Goal: Task Accomplishment & Management: Manage account settings

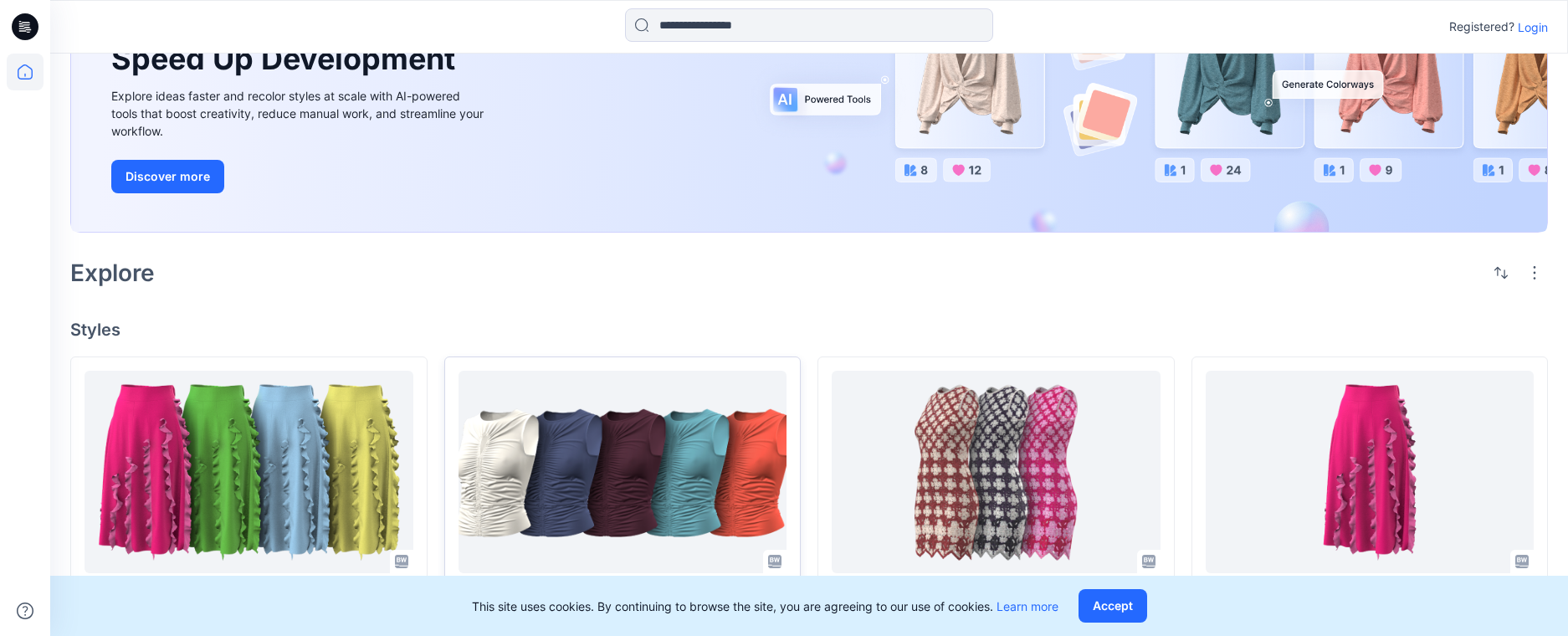
scroll to position [209, 0]
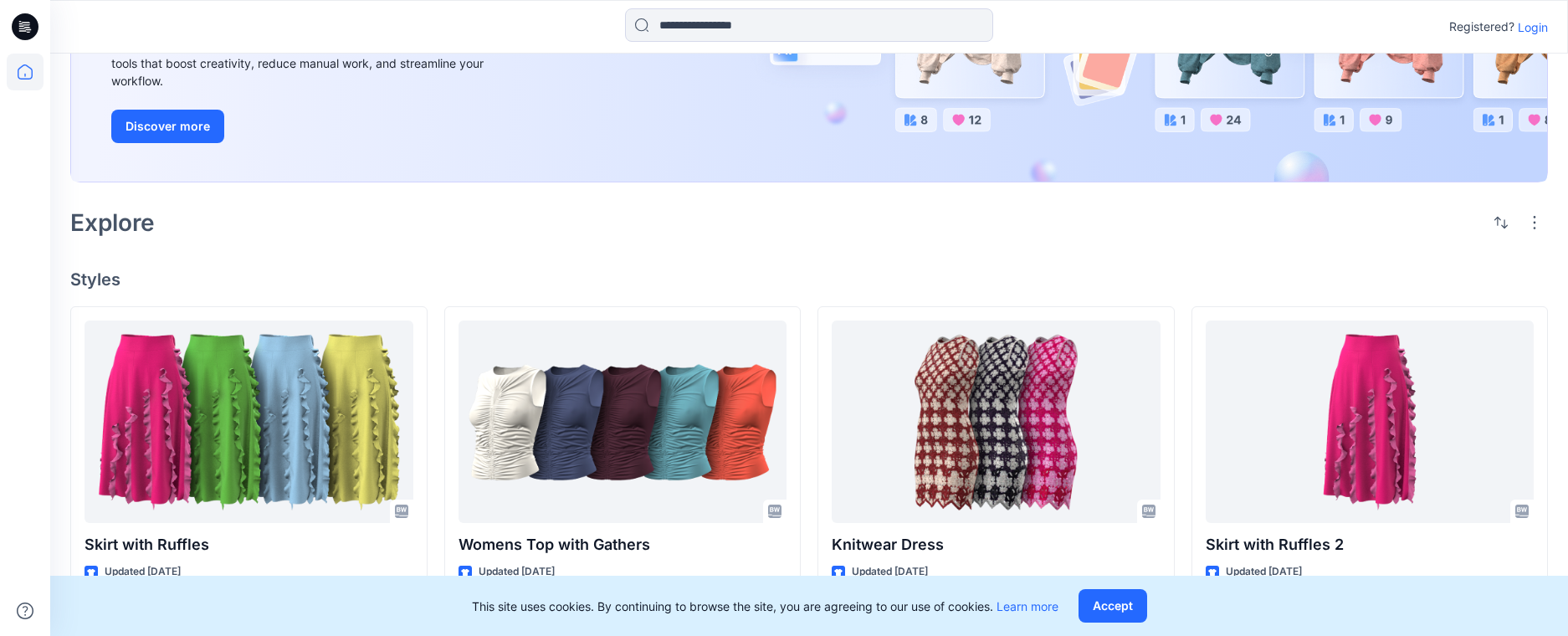
drag, startPoint x: 1115, startPoint y: 601, endPoint x: 1189, endPoint y: 482, distance: 140.1
click at [1113, 601] on button "Accept" at bounding box center [1113, 606] width 68 height 34
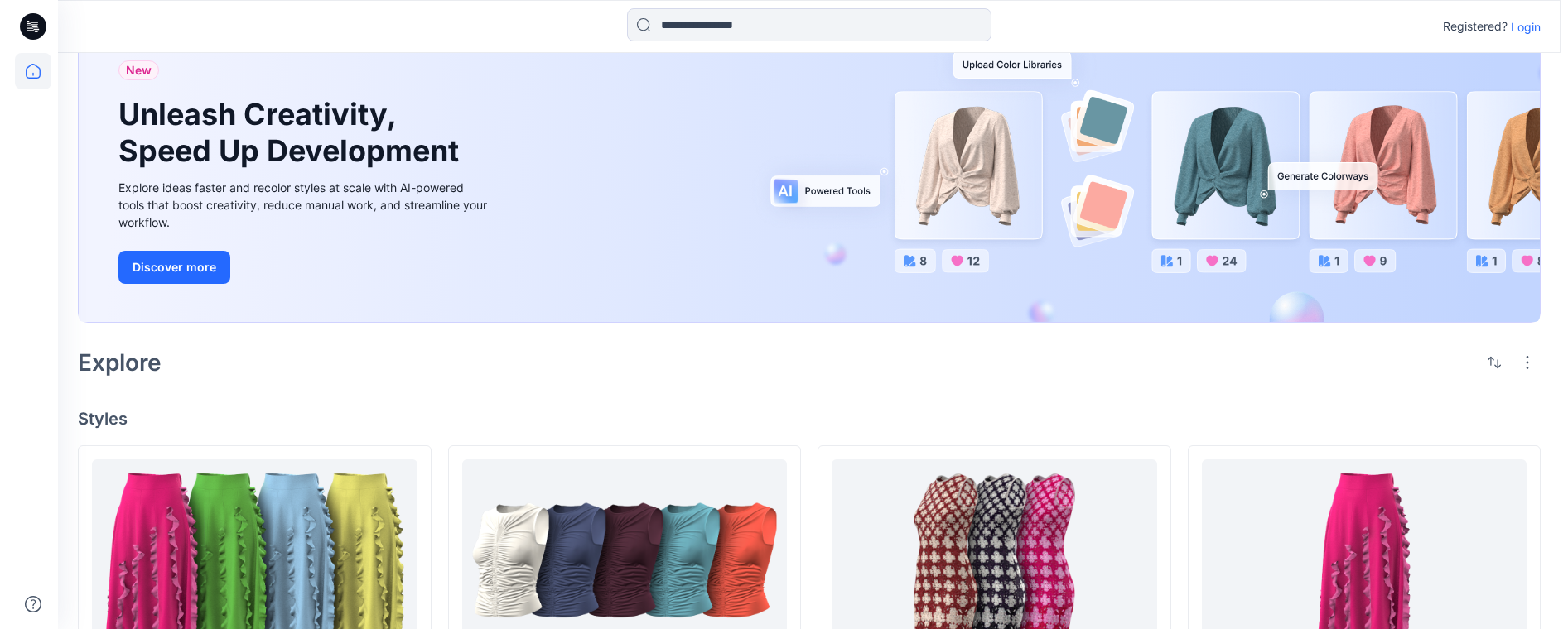
scroll to position [0, 0]
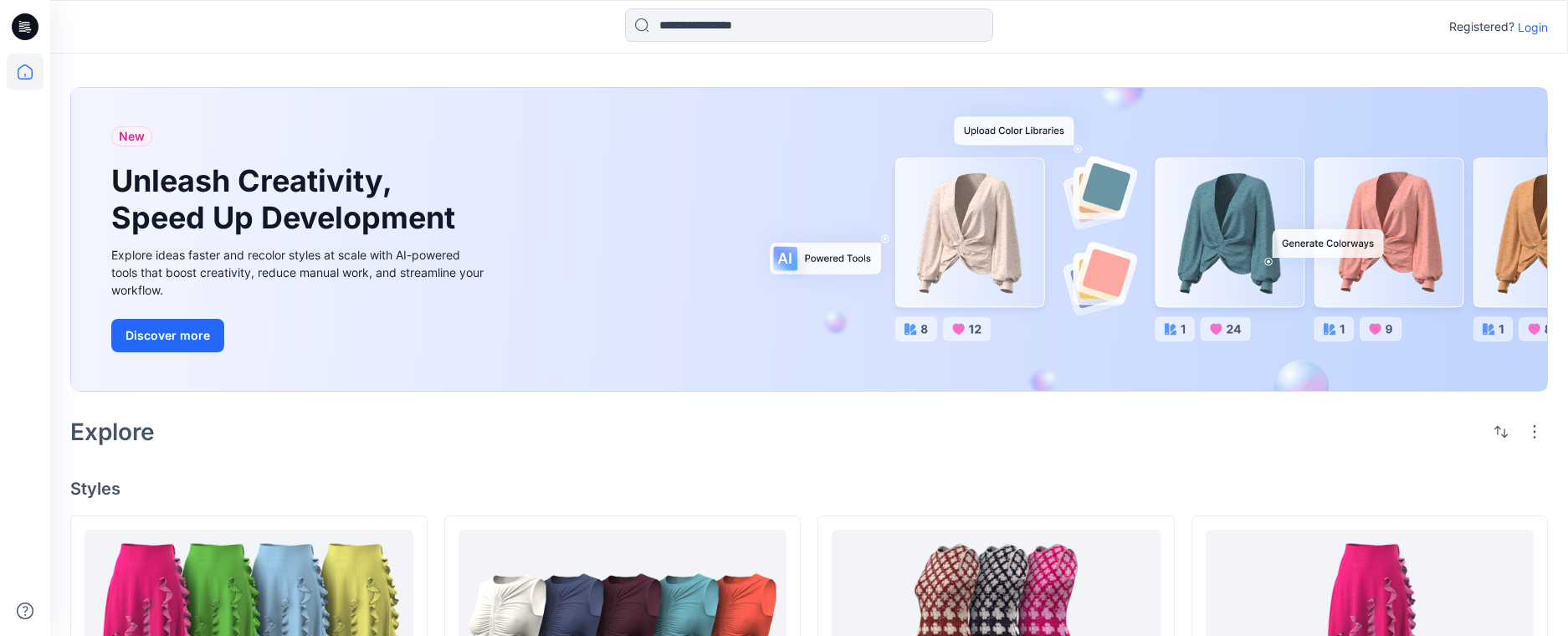
click at [1546, 23] on p "Login" at bounding box center [1532, 28] width 30 height 18
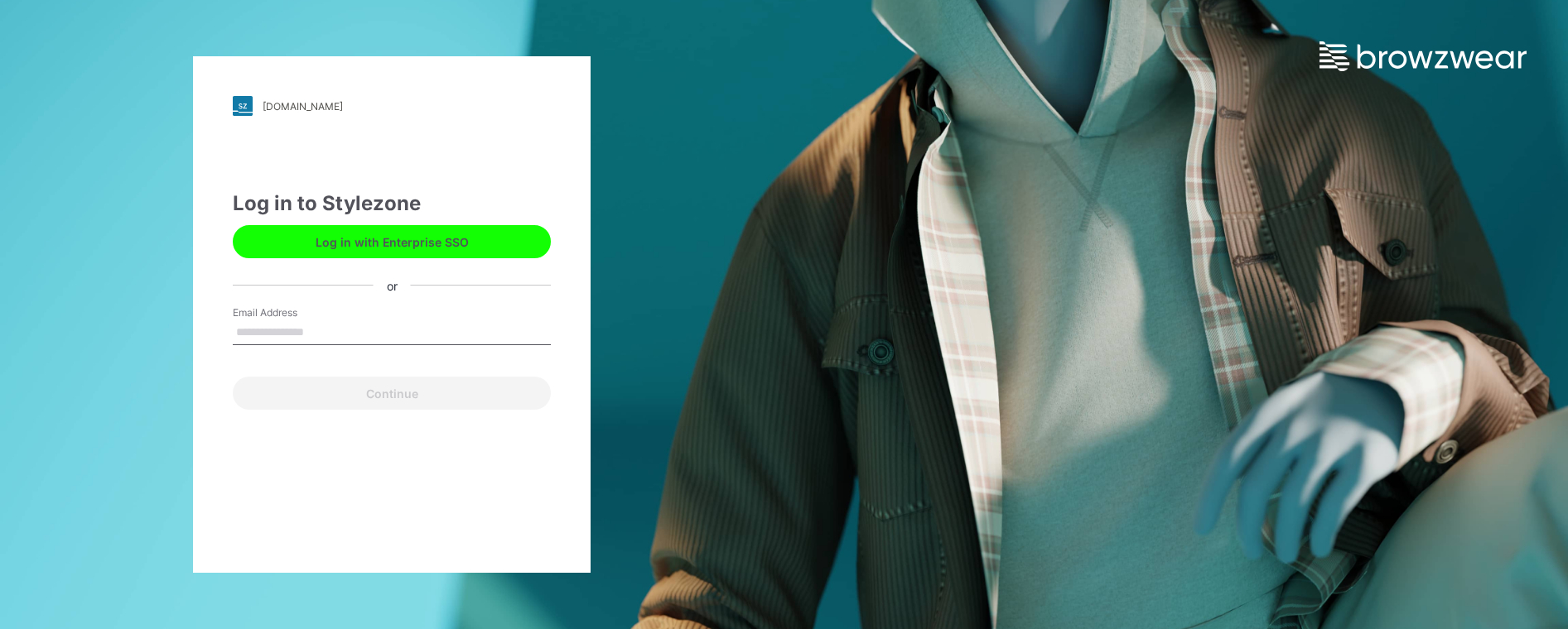
click at [321, 330] on input "Email Address" at bounding box center [392, 333] width 318 height 25
type input "**********"
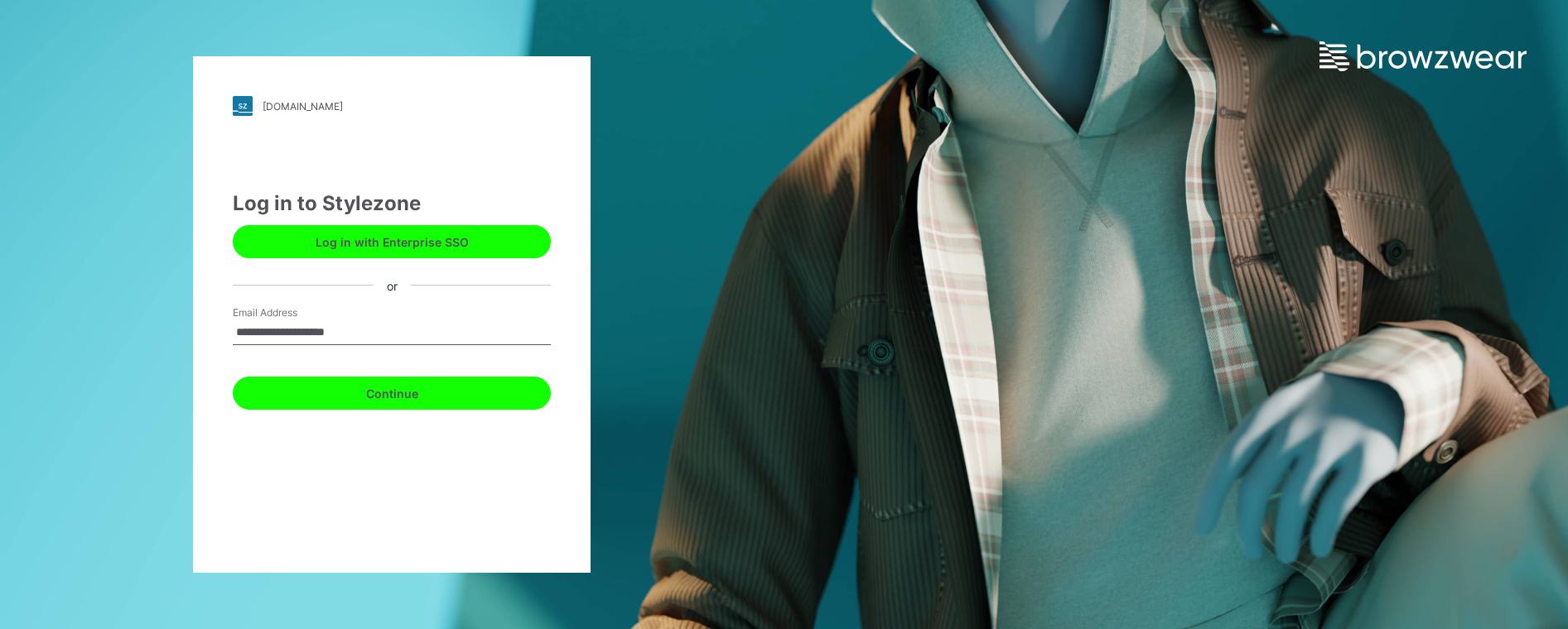
click at [346, 389] on button "Continue" at bounding box center [392, 393] width 318 height 33
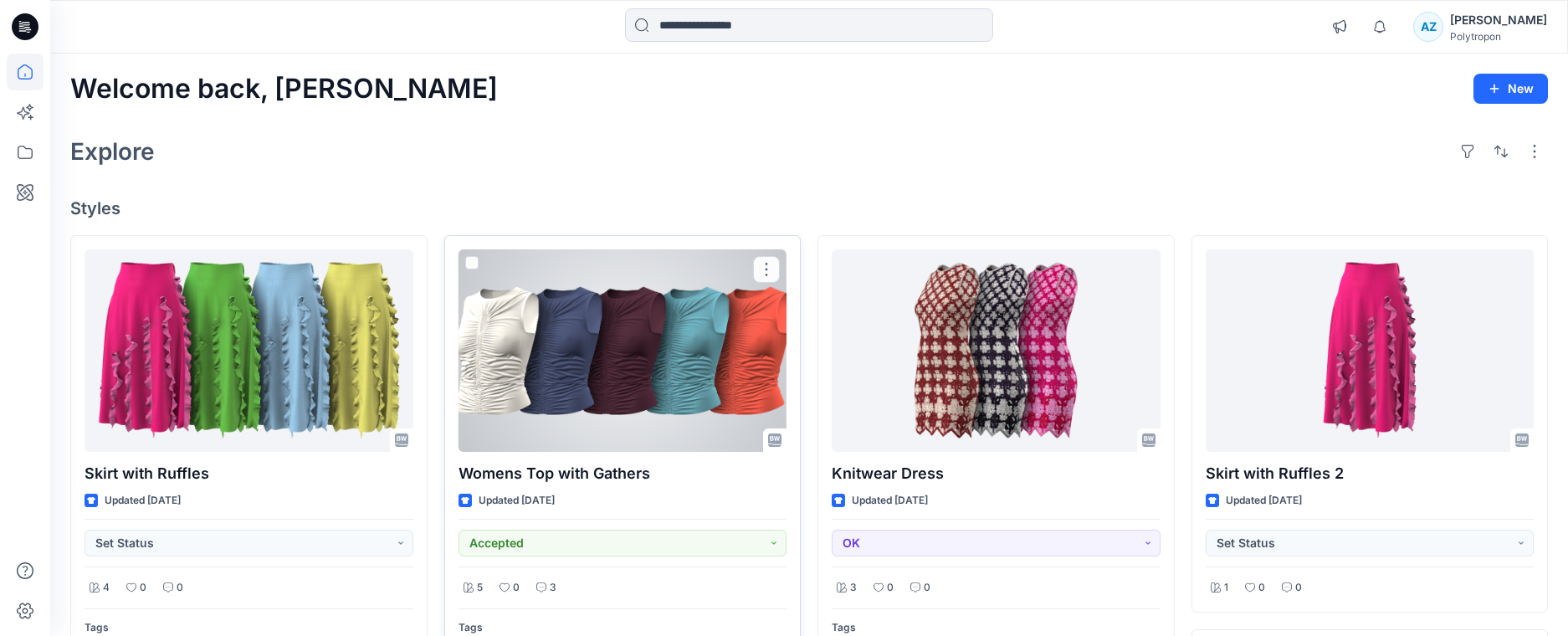
click at [635, 354] on div at bounding box center [623, 350] width 329 height 202
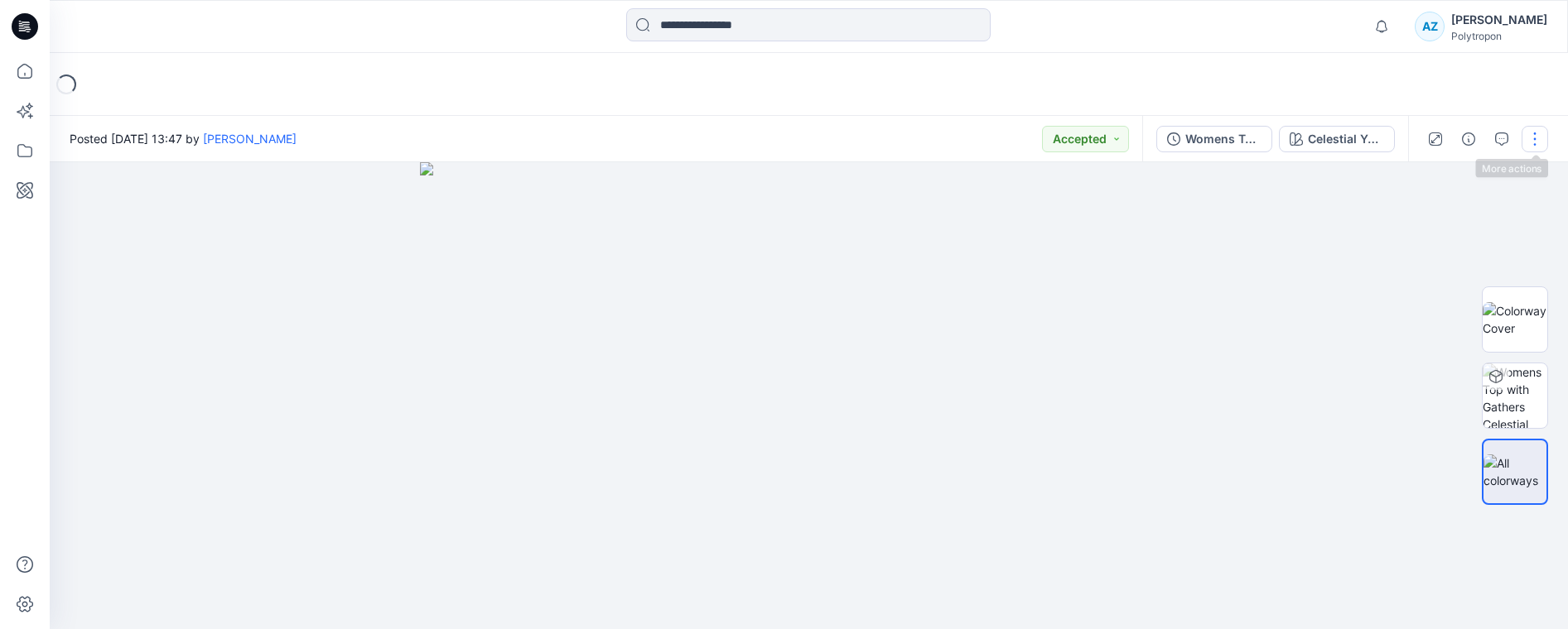
click at [1537, 134] on button "button" at bounding box center [1535, 138] width 27 height 26
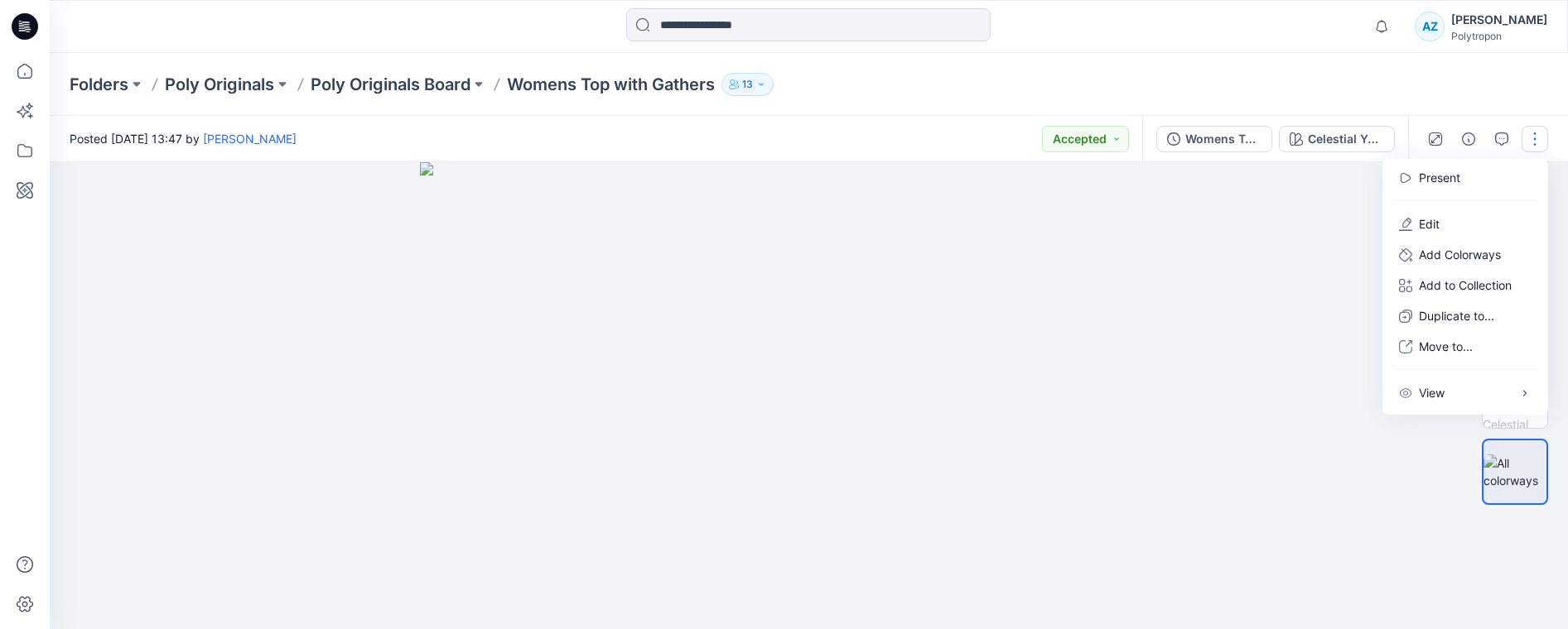
click at [1247, 42] on div "Notifications Colorways for the 1 selected style cannot be generated. Please ch…" at bounding box center [809, 26] width 1518 height 36
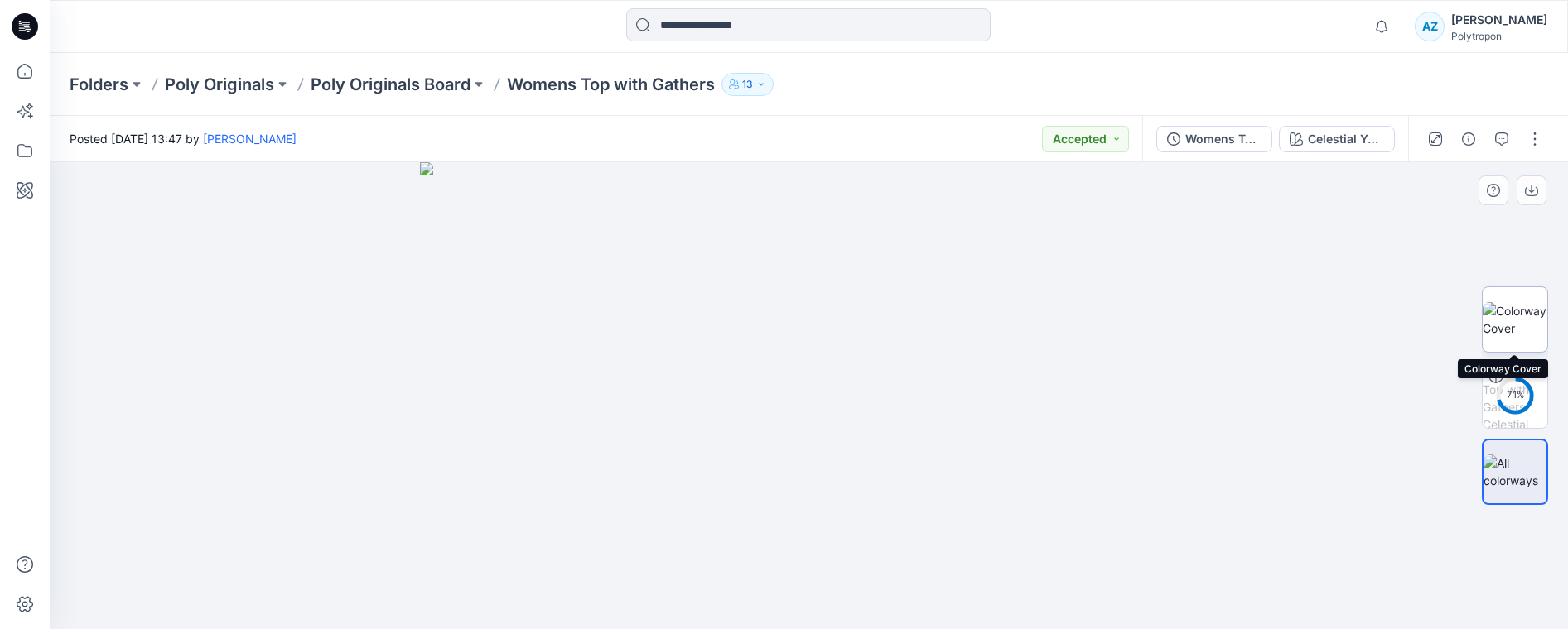
click at [1513, 332] on img at bounding box center [1515, 319] width 65 height 34
